Goal: Entertainment & Leisure: Consume media (video, audio)

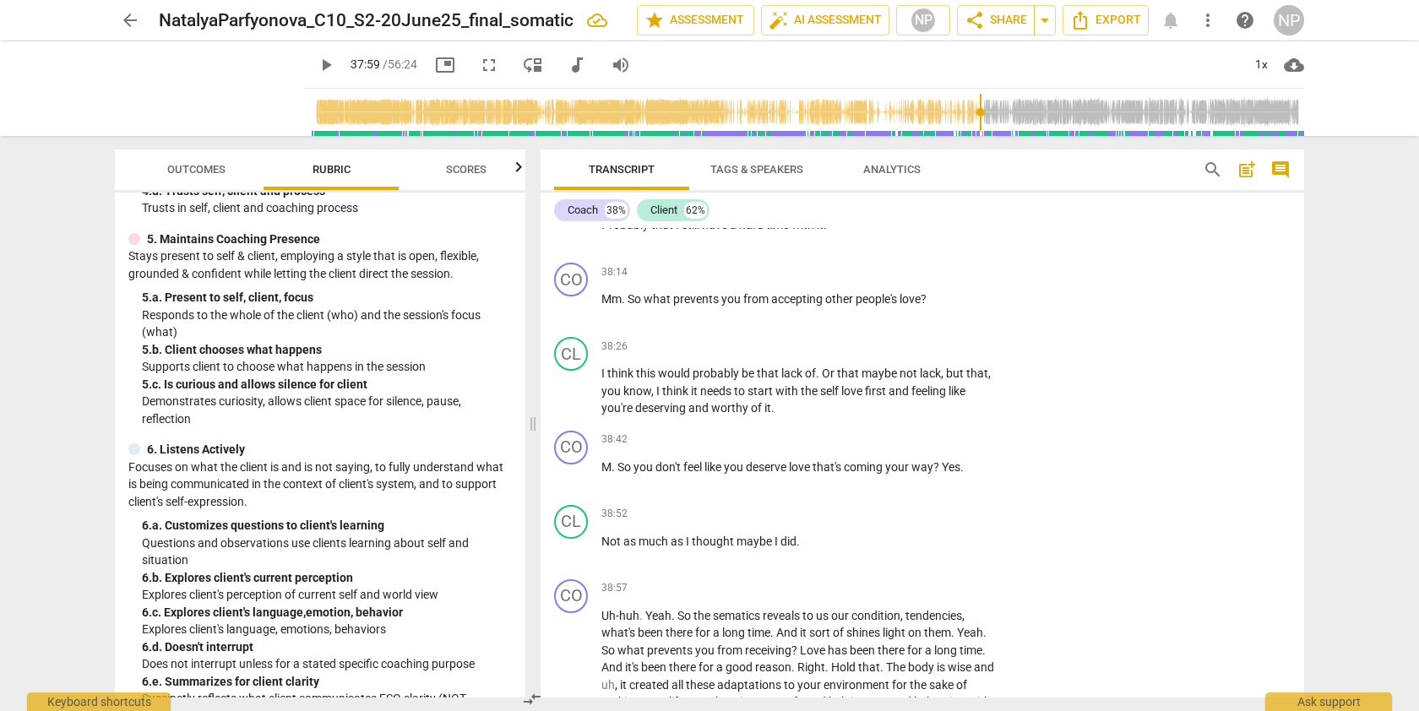
scroll to position [10746, 0]
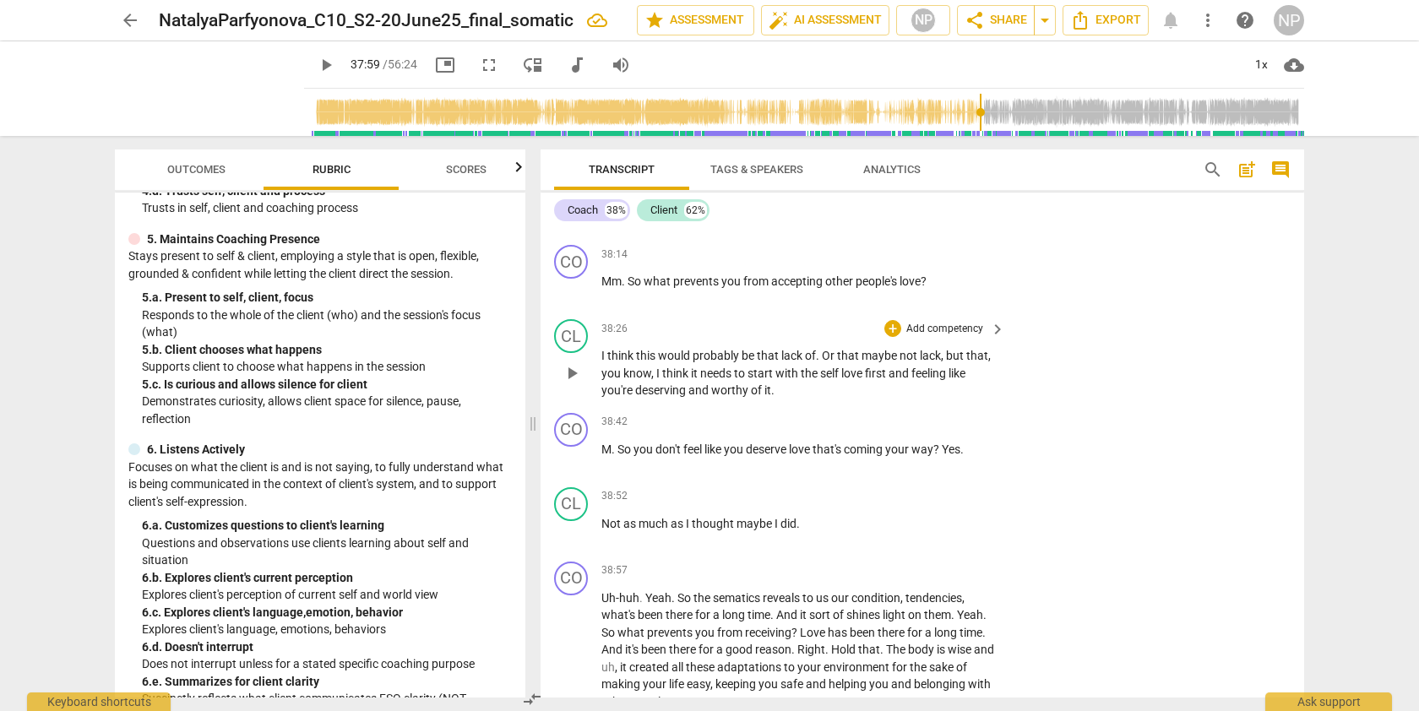
click at [843, 380] on span "love" at bounding box center [853, 373] width 24 height 14
click at [573, 468] on span "play_arrow" at bounding box center [572, 458] width 20 height 20
click at [573, 468] on span "pause" at bounding box center [572, 458] width 20 height 20
click at [573, 468] on span "play_arrow" at bounding box center [572, 458] width 20 height 20
click at [573, 468] on span "pause" at bounding box center [572, 458] width 20 height 20
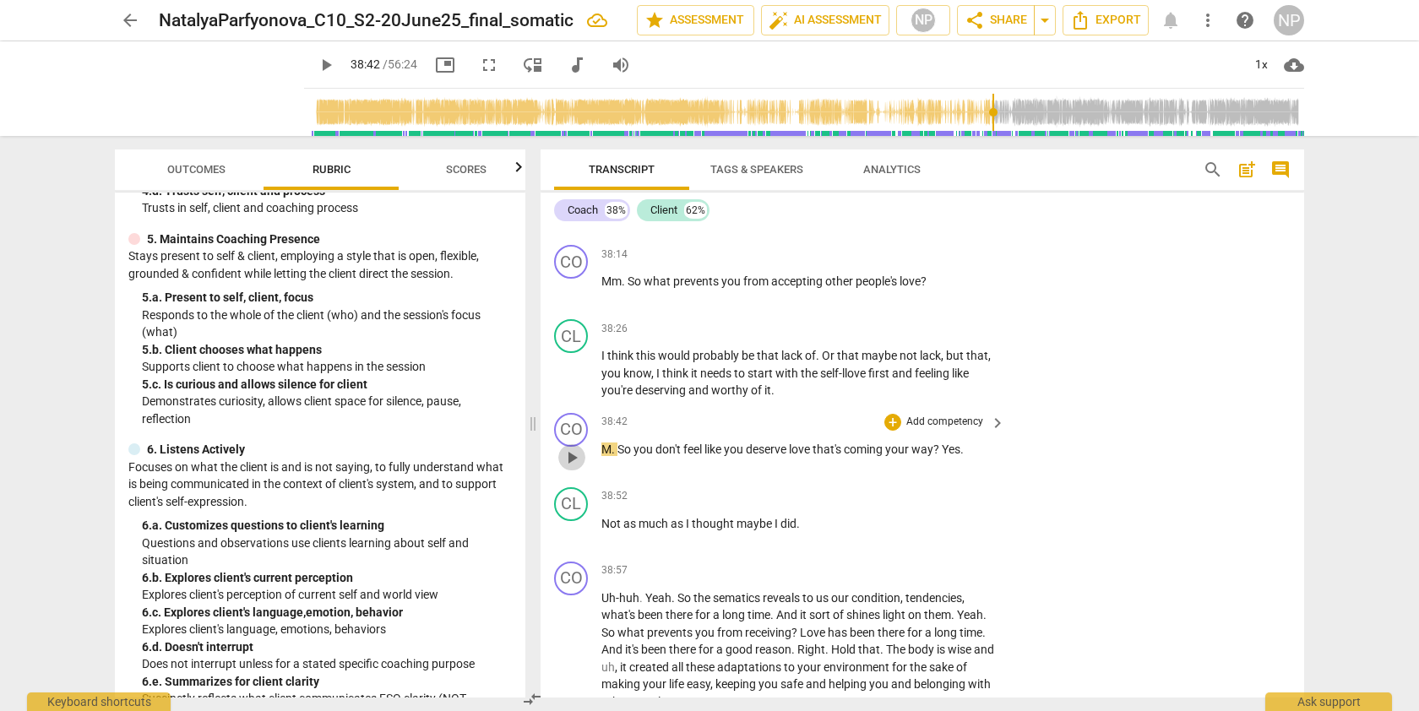
click at [570, 468] on span "play_arrow" at bounding box center [572, 458] width 20 height 20
click at [573, 468] on span "pause" at bounding box center [572, 458] width 20 height 20
click at [573, 468] on span "play_arrow" at bounding box center [572, 458] width 20 height 20
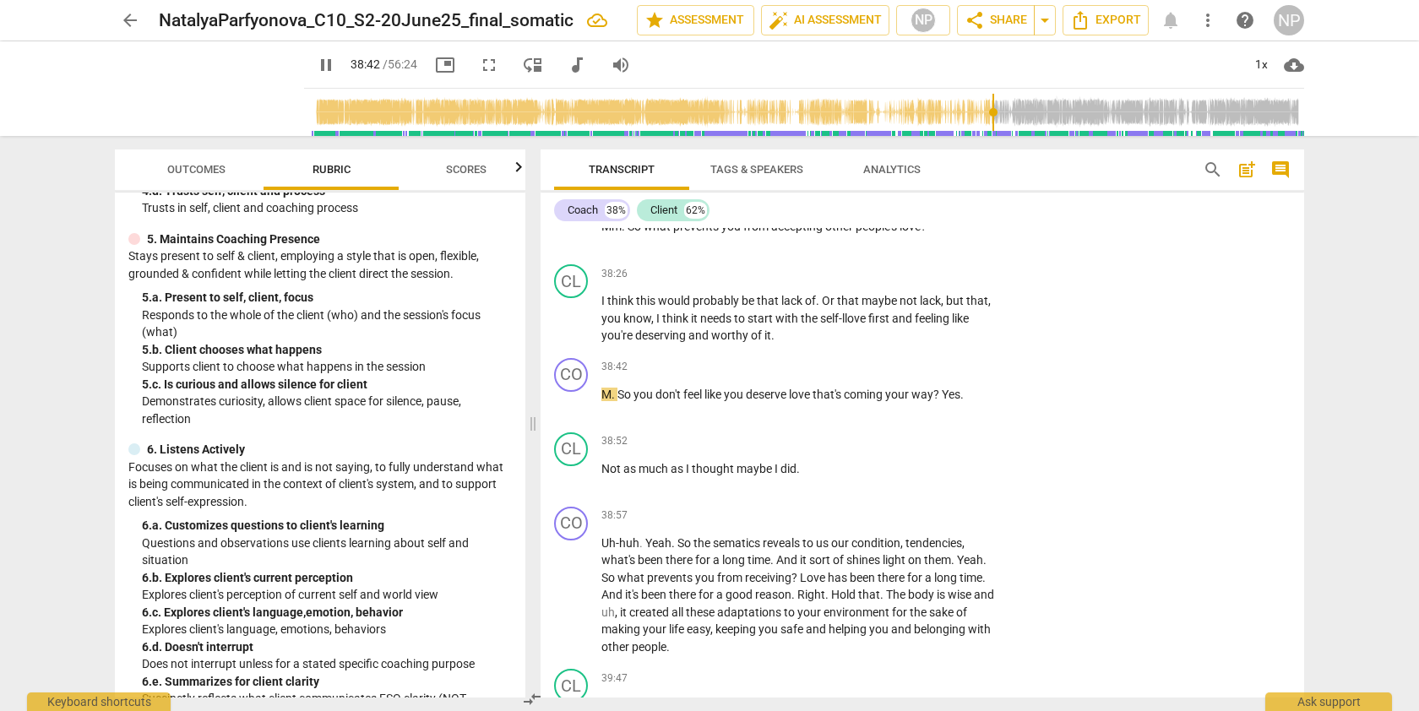
scroll to position [10818, 0]
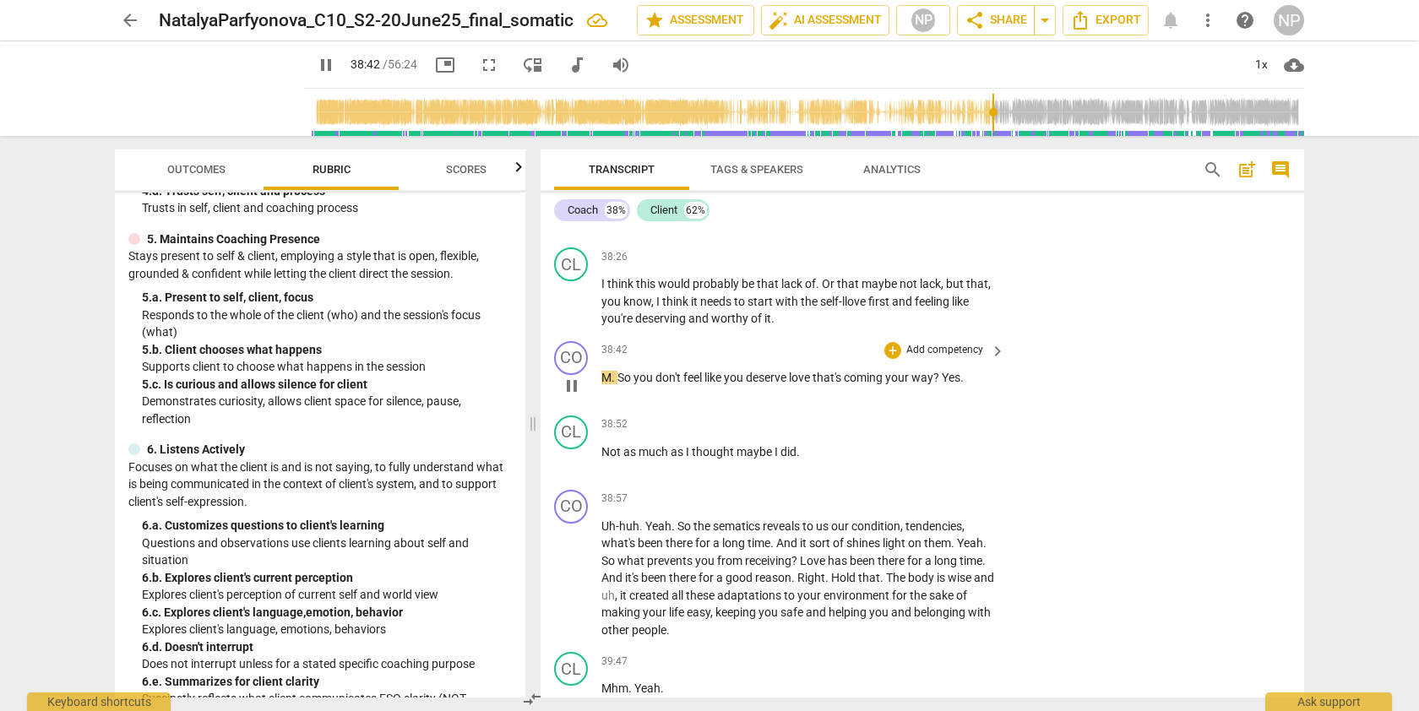
click at [572, 396] on span "pause" at bounding box center [572, 386] width 20 height 20
click at [572, 396] on span "play_arrow" at bounding box center [572, 386] width 20 height 20
click at [781, 384] on span "deserve" at bounding box center [767, 378] width 43 height 14
click at [572, 396] on span "pause" at bounding box center [572, 386] width 20 height 20
click at [572, 396] on span "play_arrow" at bounding box center [572, 386] width 20 height 20
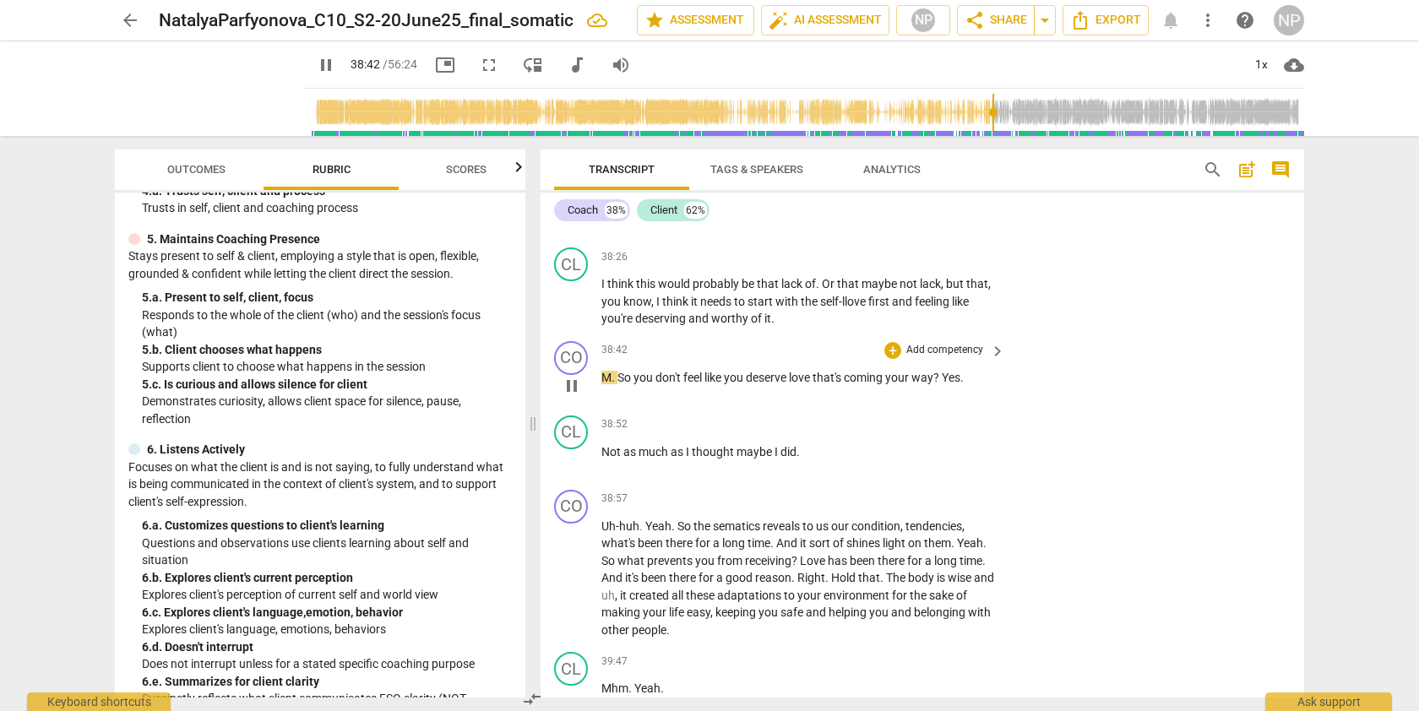
click at [572, 396] on span "pause" at bounding box center [572, 386] width 20 height 20
click at [572, 396] on span "play_arrow" at bounding box center [572, 386] width 20 height 20
click at [572, 396] on span "pause" at bounding box center [572, 386] width 20 height 20
click at [574, 396] on span "play_arrow" at bounding box center [572, 386] width 20 height 20
click at [574, 396] on span "pause" at bounding box center [572, 386] width 20 height 20
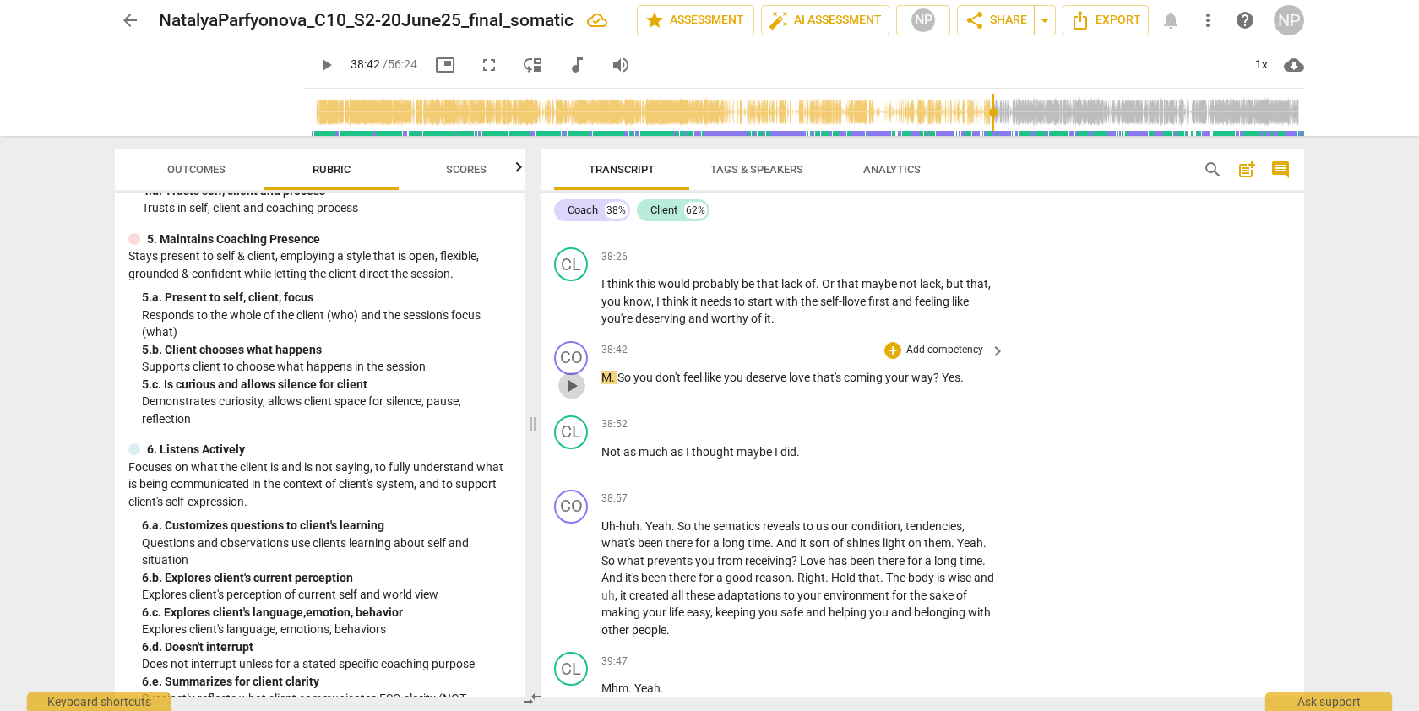
click at [569, 396] on span "play_arrow" at bounding box center [572, 386] width 20 height 20
click at [569, 396] on span "pause" at bounding box center [572, 386] width 20 height 20
click at [657, 384] on span "don't" at bounding box center [669, 378] width 28 height 14
click at [572, 396] on span "play_arrow" at bounding box center [572, 386] width 20 height 20
click at [572, 396] on span "pause" at bounding box center [572, 386] width 20 height 20
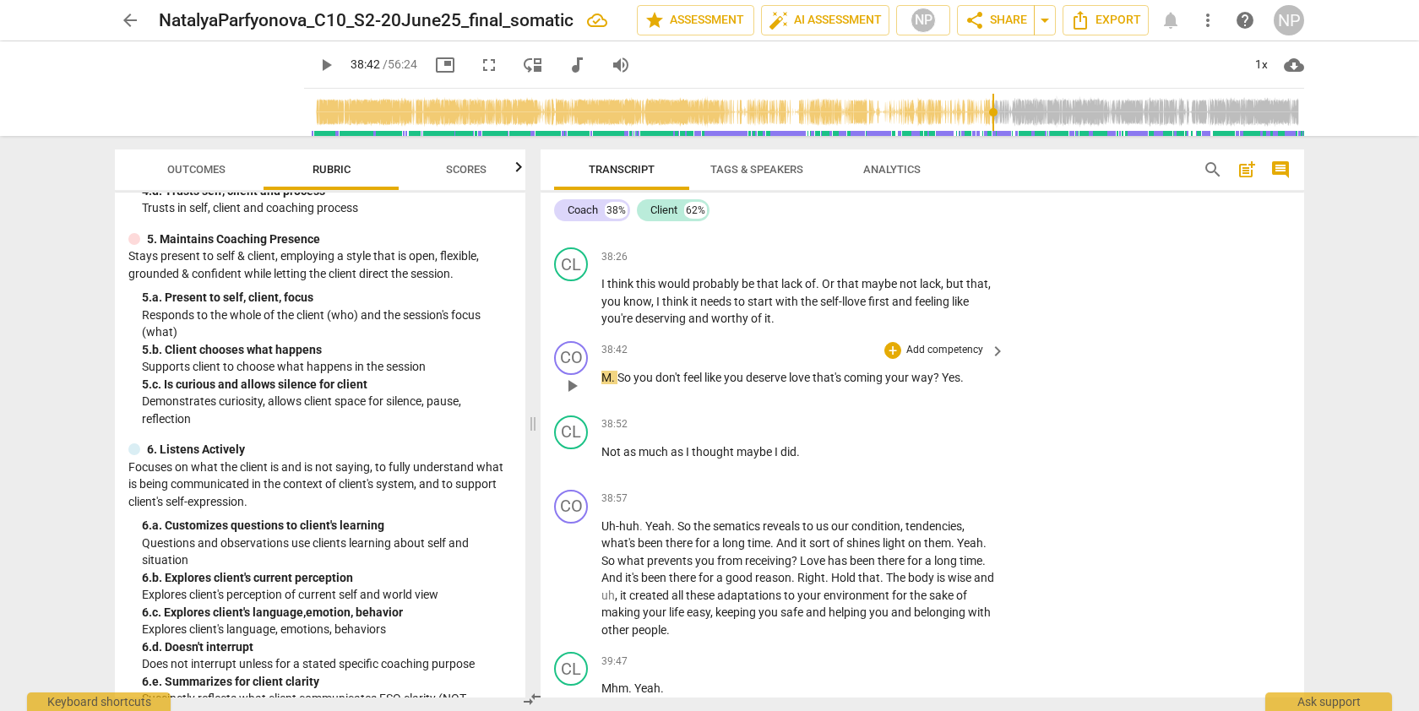
click at [570, 396] on span "play_arrow" at bounding box center [572, 386] width 20 height 20
click at [570, 396] on span "pause" at bounding box center [572, 386] width 20 height 20
type input "2322"
click at [903, 533] on span "," at bounding box center [902, 526] width 5 height 14
click at [980, 556] on p "Uh-huh . Yeah . So the sematics reveals to us our conditioned tendencies , what…" at bounding box center [798, 579] width 395 height 122
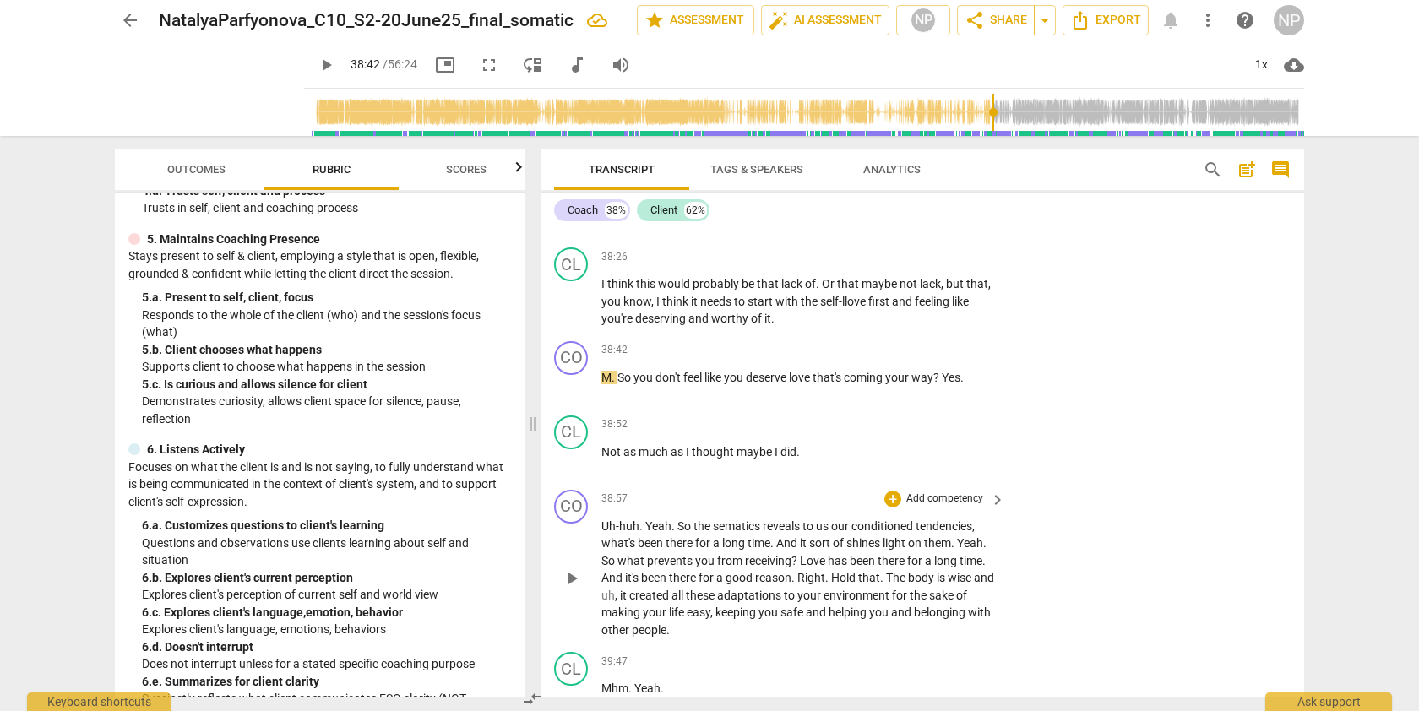
click at [797, 567] on span "?" at bounding box center [795, 561] width 8 height 14
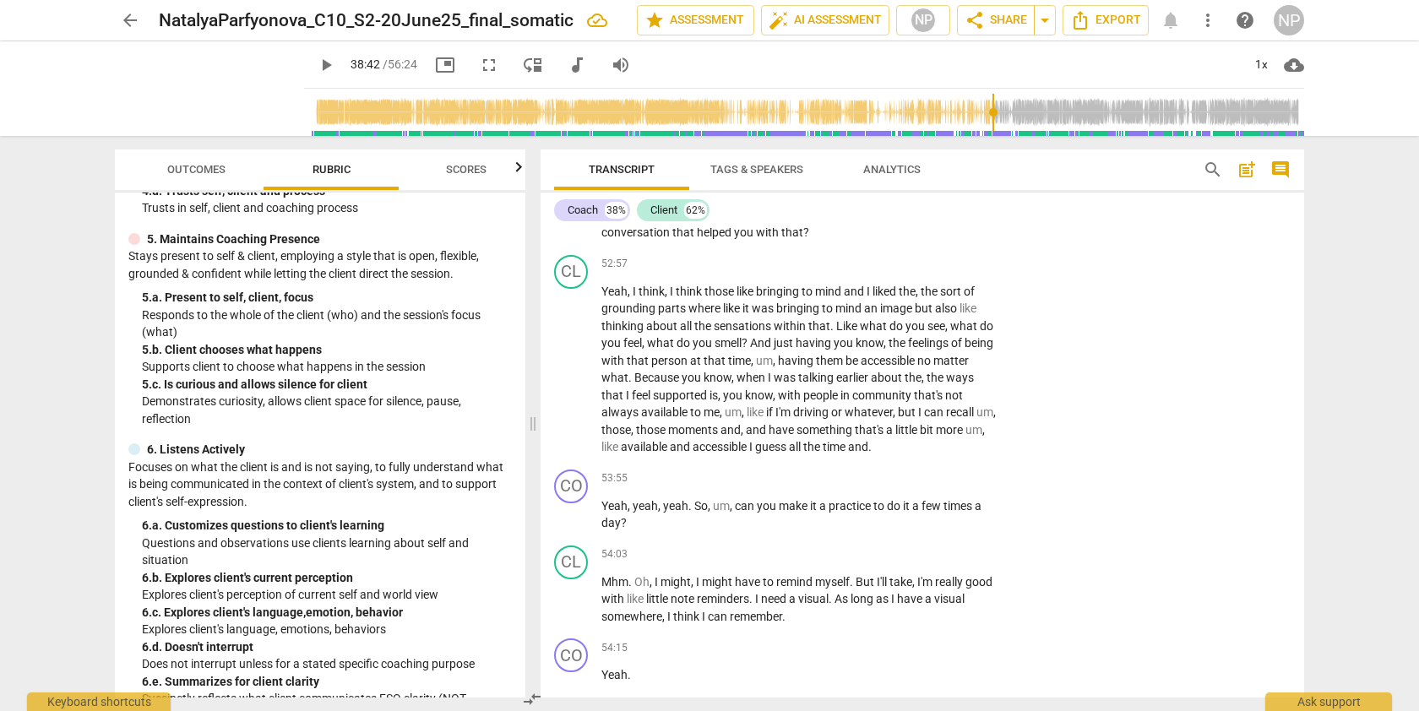
scroll to position [16612, 0]
